Goal: Task Accomplishment & Management: Use online tool/utility

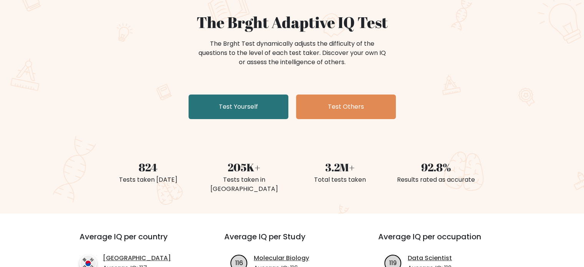
scroll to position [77, 0]
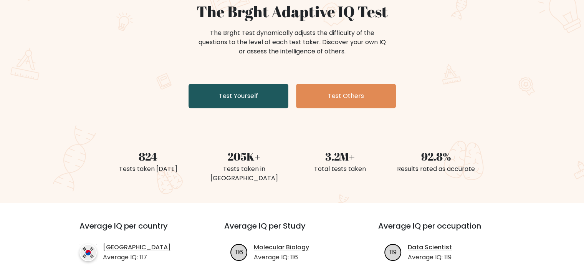
click at [265, 89] on link "Test Yourself" at bounding box center [239, 96] width 100 height 25
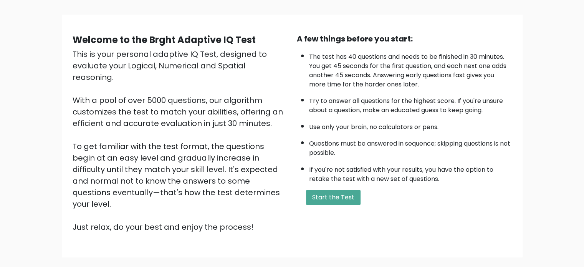
scroll to position [85, 0]
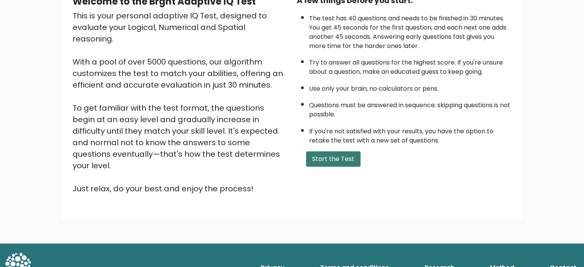
click at [343, 161] on button "Start the Test" at bounding box center [333, 158] width 55 height 15
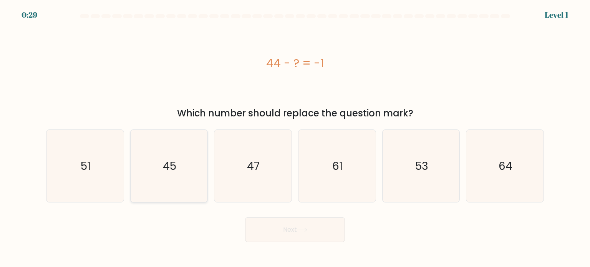
click at [175, 162] on text "45" at bounding box center [169, 165] width 13 height 15
click at [295, 138] on input "b. 45" at bounding box center [295, 136] width 0 height 4
radio input "true"
click at [312, 233] on button "Next" at bounding box center [295, 229] width 100 height 25
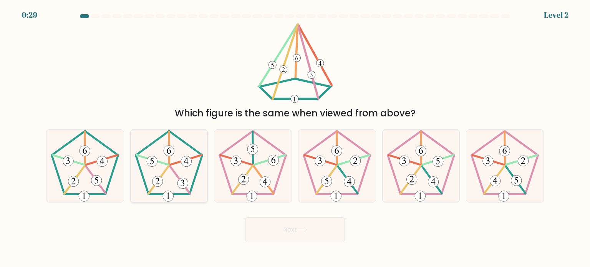
click at [164, 168] on icon at bounding box center [169, 166] width 72 height 72
click at [295, 138] on input "b." at bounding box center [295, 136] width 0 height 4
radio input "true"
click at [279, 231] on button "Next" at bounding box center [295, 229] width 100 height 25
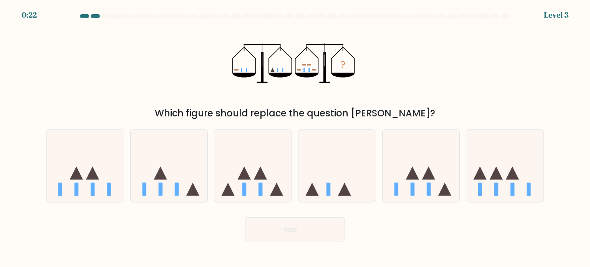
click at [304, 231] on icon at bounding box center [302, 230] width 10 height 4
click at [265, 188] on icon at bounding box center [252, 166] width 77 height 64
click at [295, 138] on input "c." at bounding box center [295, 136] width 0 height 4
radio input "true"
click at [308, 233] on button "Next" at bounding box center [295, 229] width 100 height 25
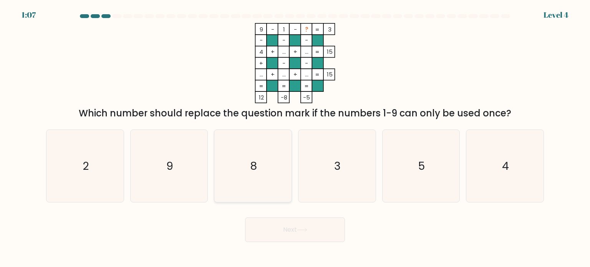
click at [272, 149] on icon "8" at bounding box center [253, 166] width 72 height 72
click at [295, 138] on input "c. 8" at bounding box center [295, 136] width 0 height 4
radio input "true"
